Goal: Information Seeking & Learning: Learn about a topic

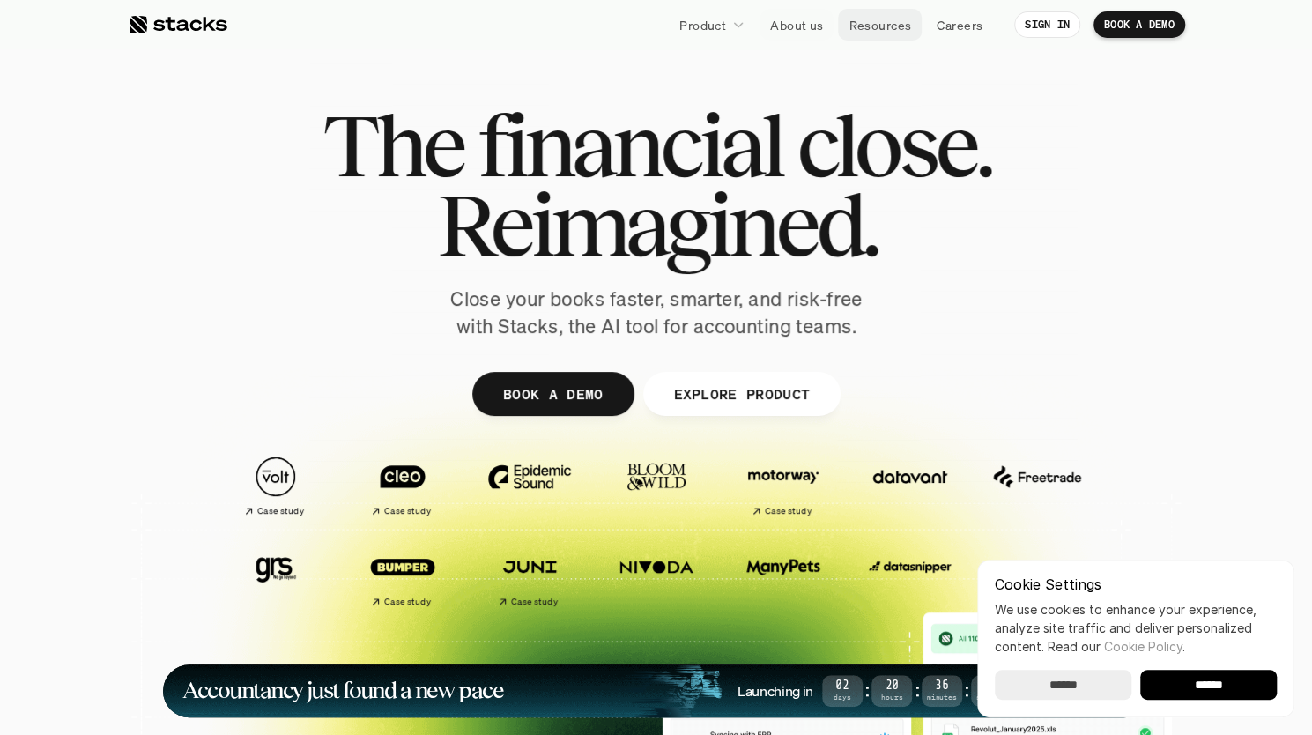
click at [844, 25] on link "Resources" at bounding box center [880, 25] width 84 height 32
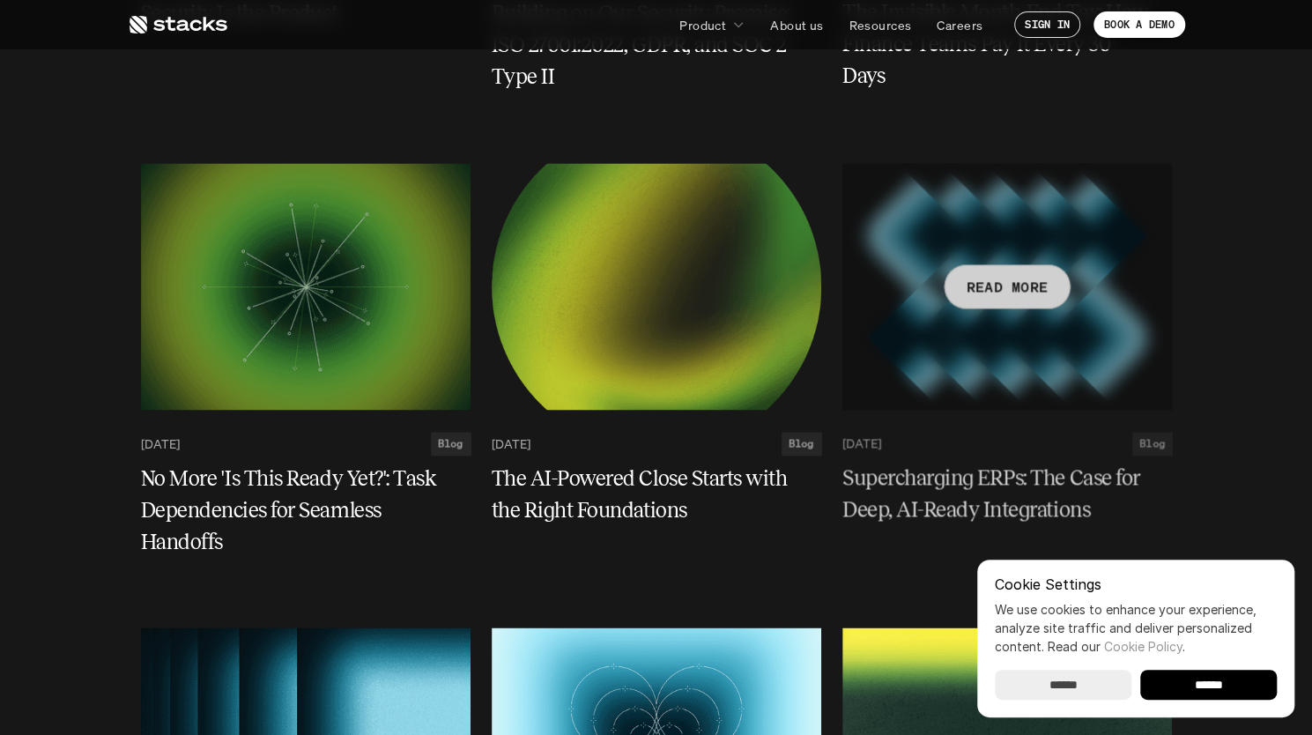
scroll to position [1587, 0]
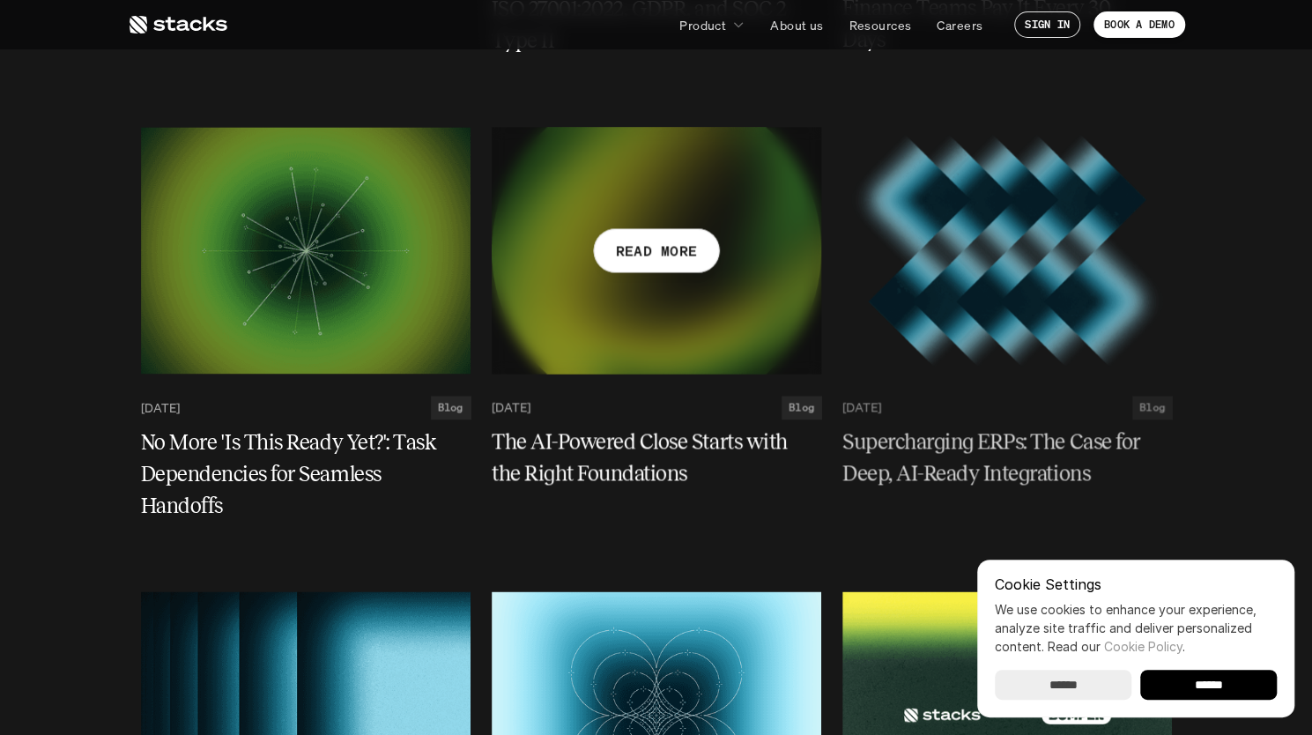
click at [762, 442] on h5 "The AI-Powered Close Starts with the Right Foundations" at bounding box center [646, 457] width 308 height 63
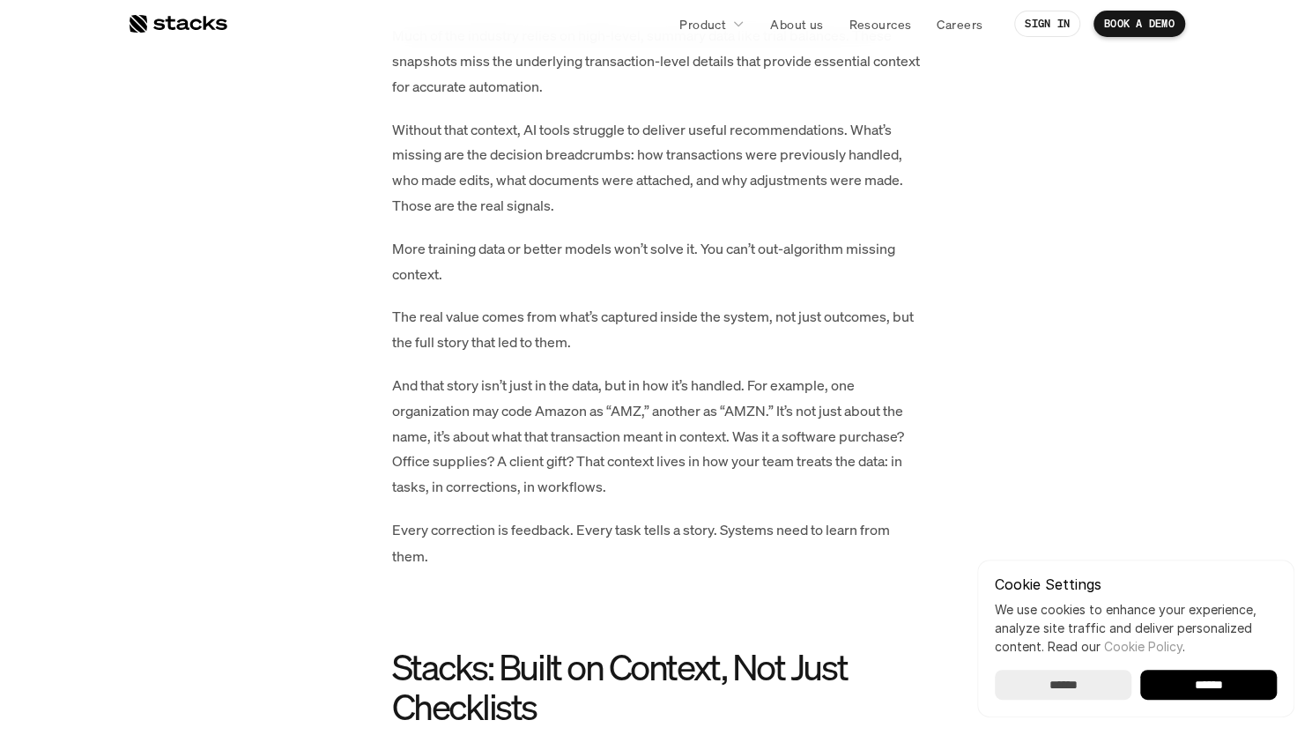
scroll to position [970, 0]
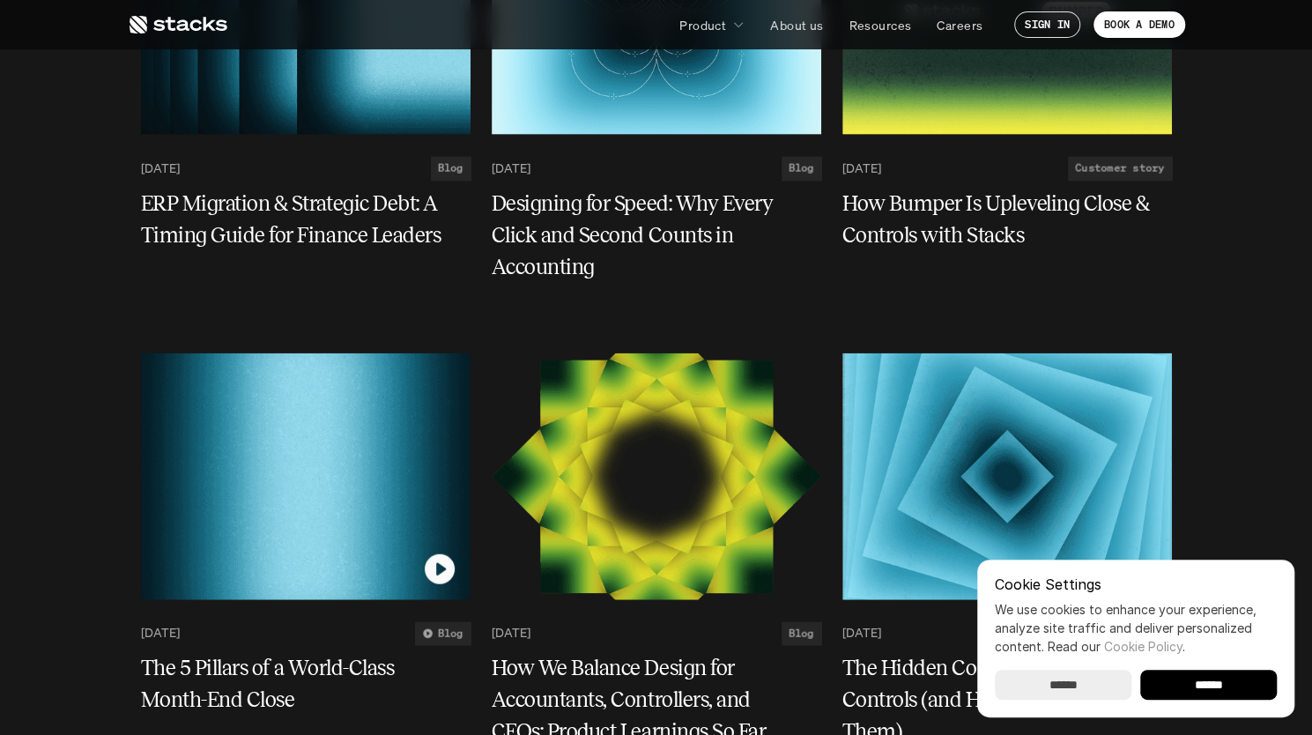
scroll to position [2292, 0]
